Goal: Task Accomplishment & Management: Manage account settings

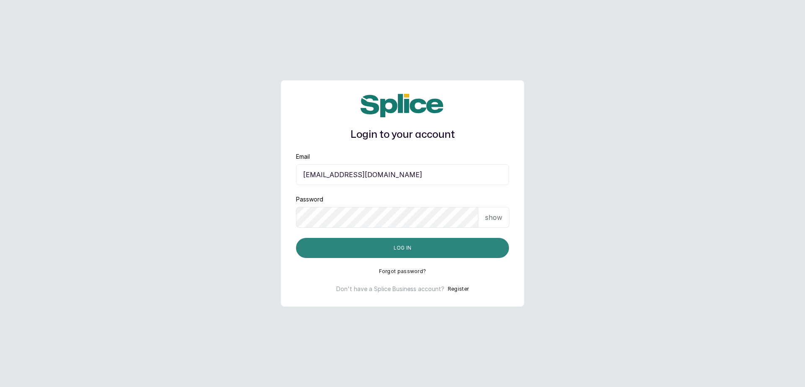
click at [381, 243] on button "Log in" at bounding box center [402, 248] width 213 height 20
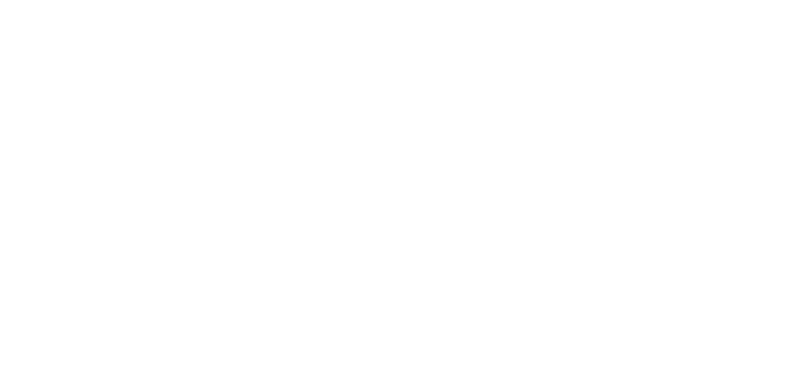
click at [534, 0] on html at bounding box center [402, 0] width 805 height 0
click at [84, 0] on html at bounding box center [402, 0] width 805 height 0
